Goal: Task Accomplishment & Management: Manage account settings

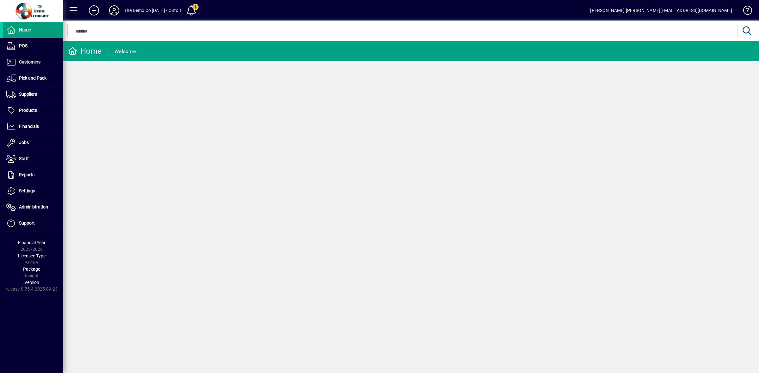
click at [114, 9] on icon at bounding box center [114, 10] width 13 height 10
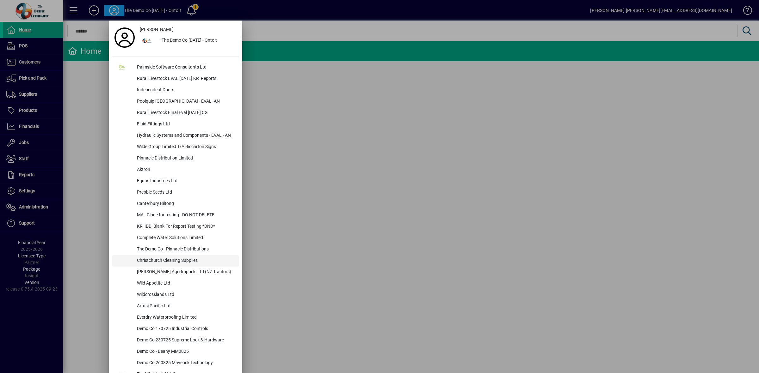
click at [183, 262] on div "Christchurch Cleaning Supplies" at bounding box center [185, 260] width 107 height 11
